Goal: Information Seeking & Learning: Learn about a topic

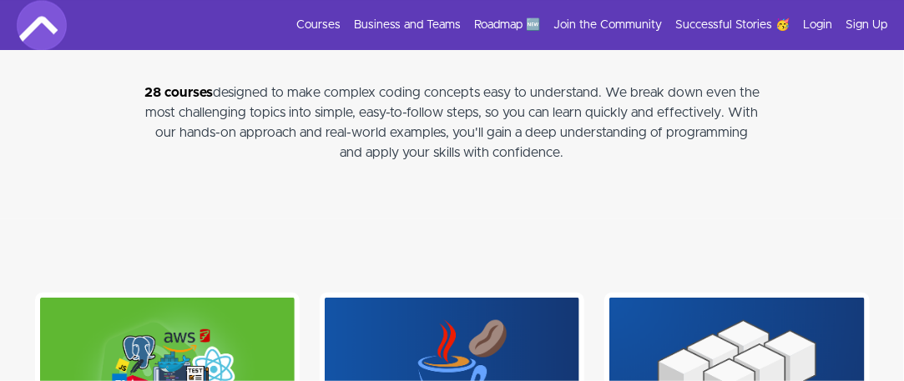
scroll to position [3255, 0]
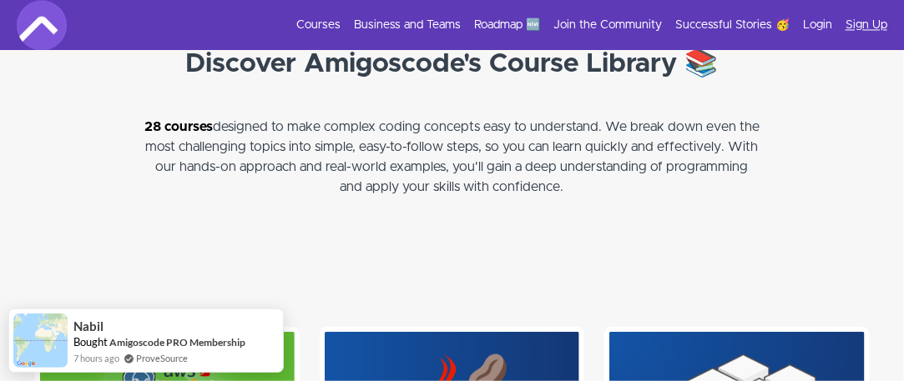
click at [849, 23] on link "Sign Up" at bounding box center [867, 25] width 42 height 17
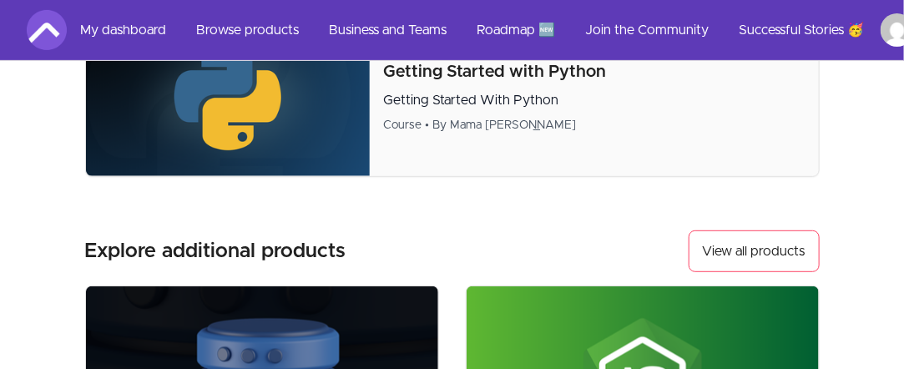
scroll to position [167, 0]
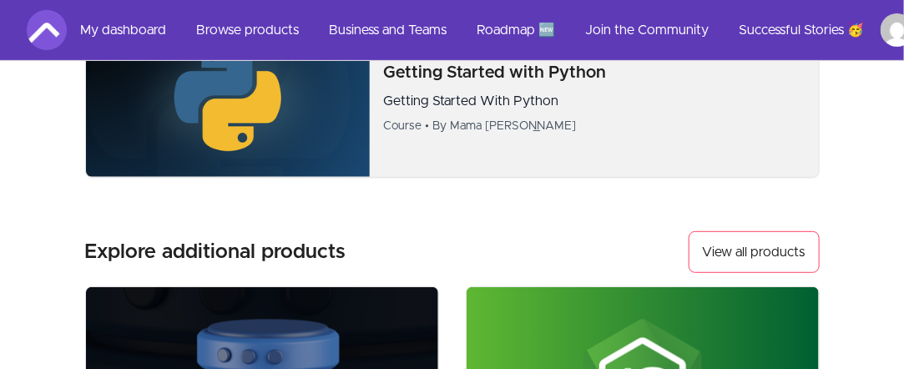
click at [316, 156] on img at bounding box center [228, 97] width 285 height 159
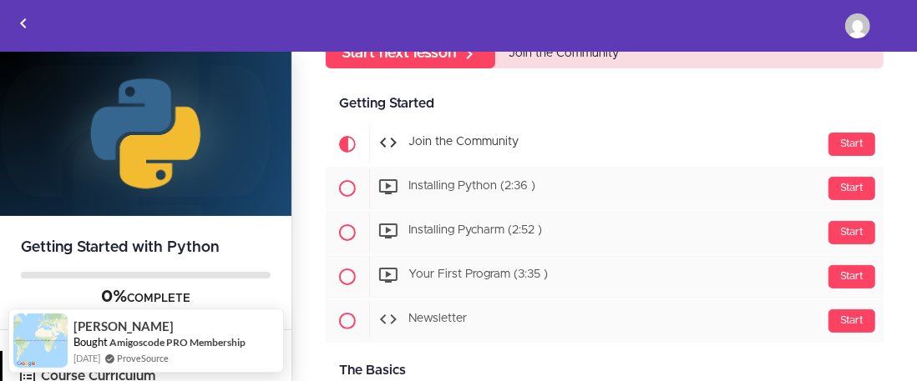
scroll to position [167, 0]
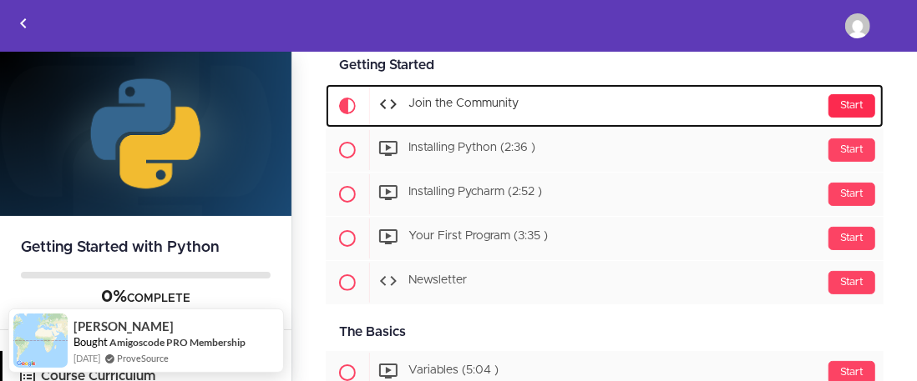
click at [830, 118] on div "Start" at bounding box center [851, 105] width 47 height 23
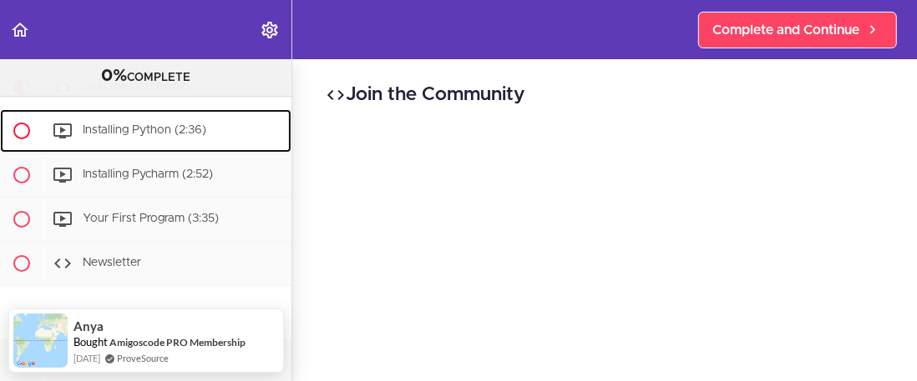
click at [162, 149] on div "Installing Python (2:36)" at bounding box center [167, 131] width 248 height 37
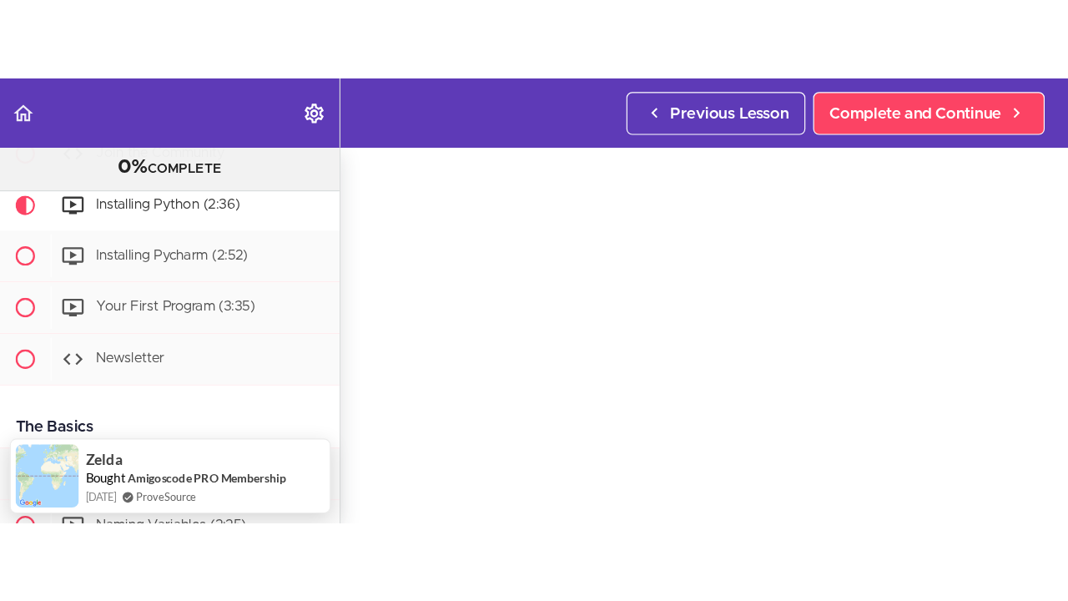
scroll to position [173, 0]
